Goal: Task Accomplishment & Management: Manage account settings

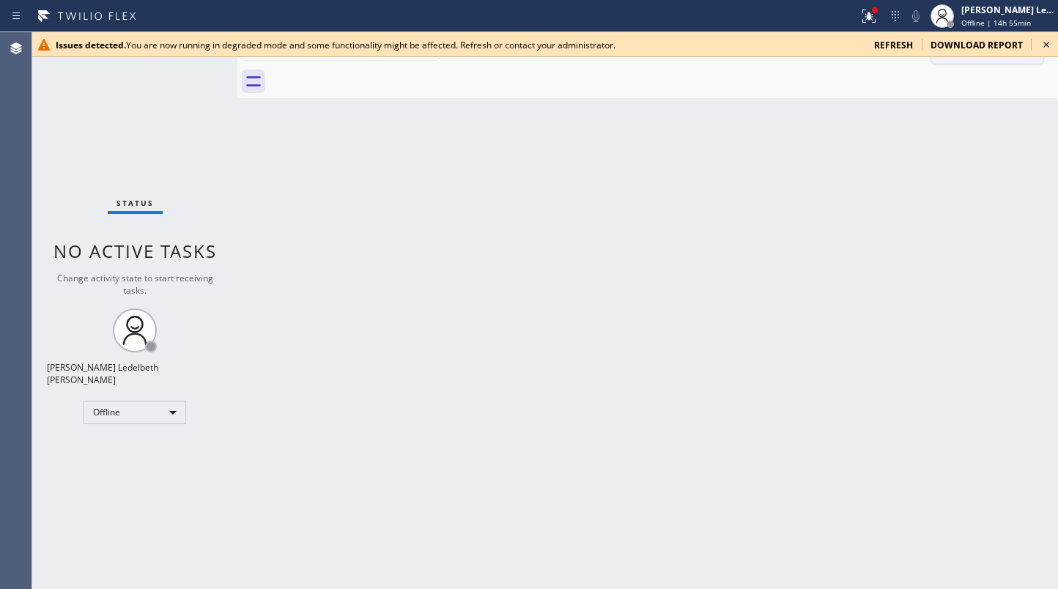
drag, startPoint x: 1039, startPoint y: 44, endPoint x: 1030, endPoint y: 39, distance: 10.2
click at [793, 43] on icon at bounding box center [1047, 45] width 18 height 18
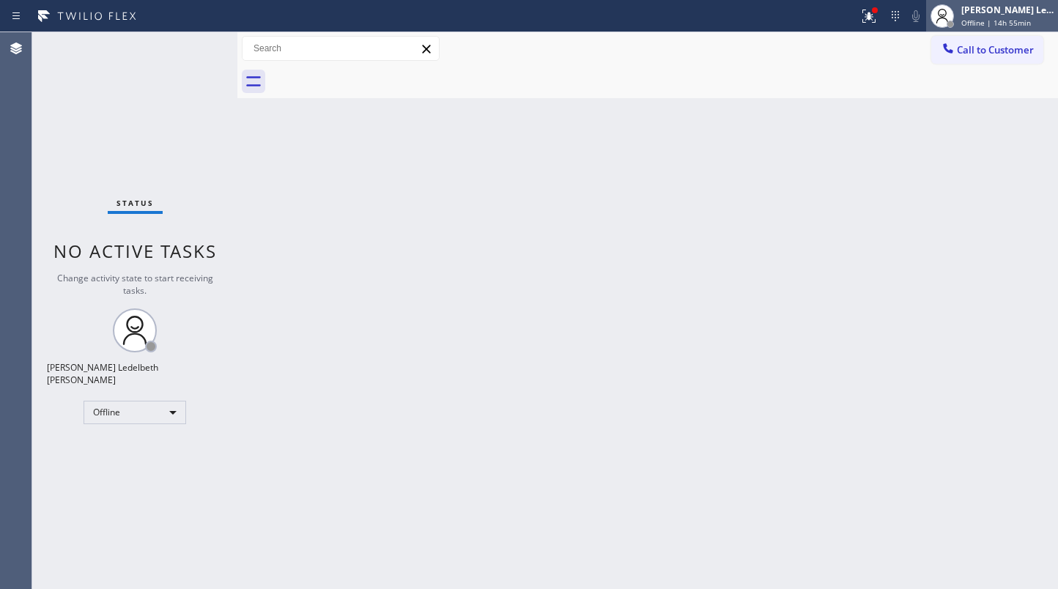
click at [793, 19] on span "Offline | 14h 55min" at bounding box center [996, 23] width 70 height 10
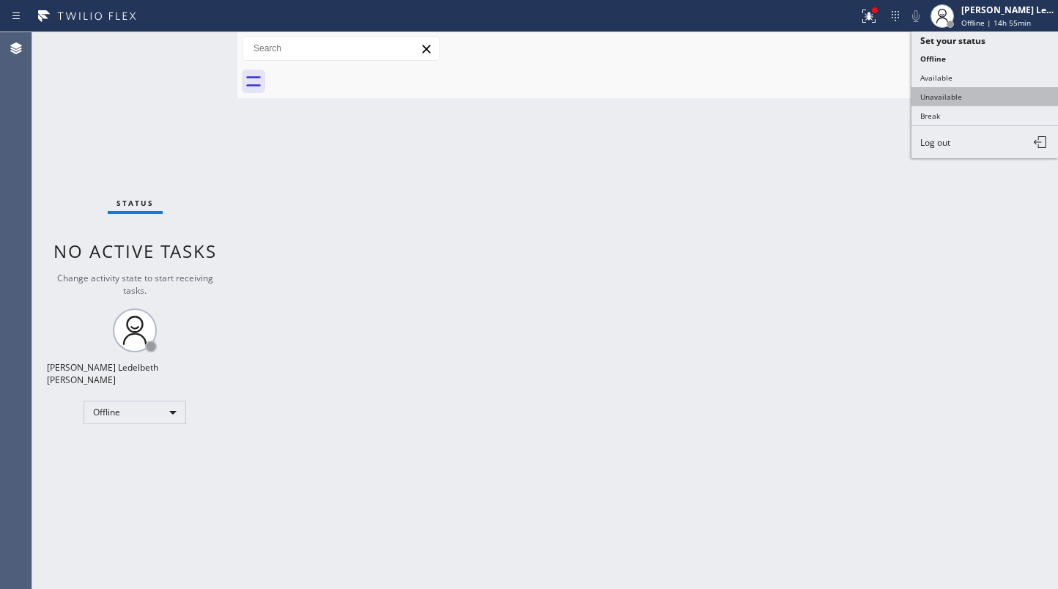
click at [793, 87] on button "Unavailable" at bounding box center [985, 96] width 147 height 19
